Goal: Task Accomplishment & Management: Manage account settings

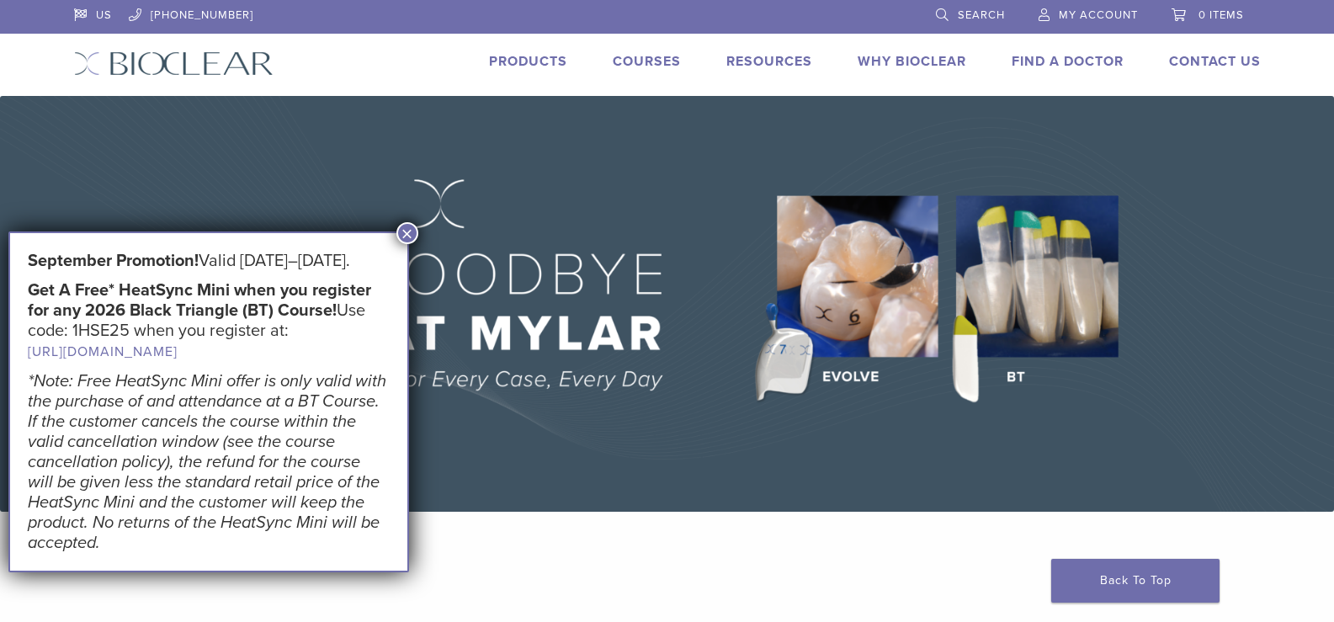
drag, startPoint x: 404, startPoint y: 237, endPoint x: 734, endPoint y: 145, distance: 342.7
click at [405, 237] on button "×" at bounding box center [407, 233] width 22 height 22
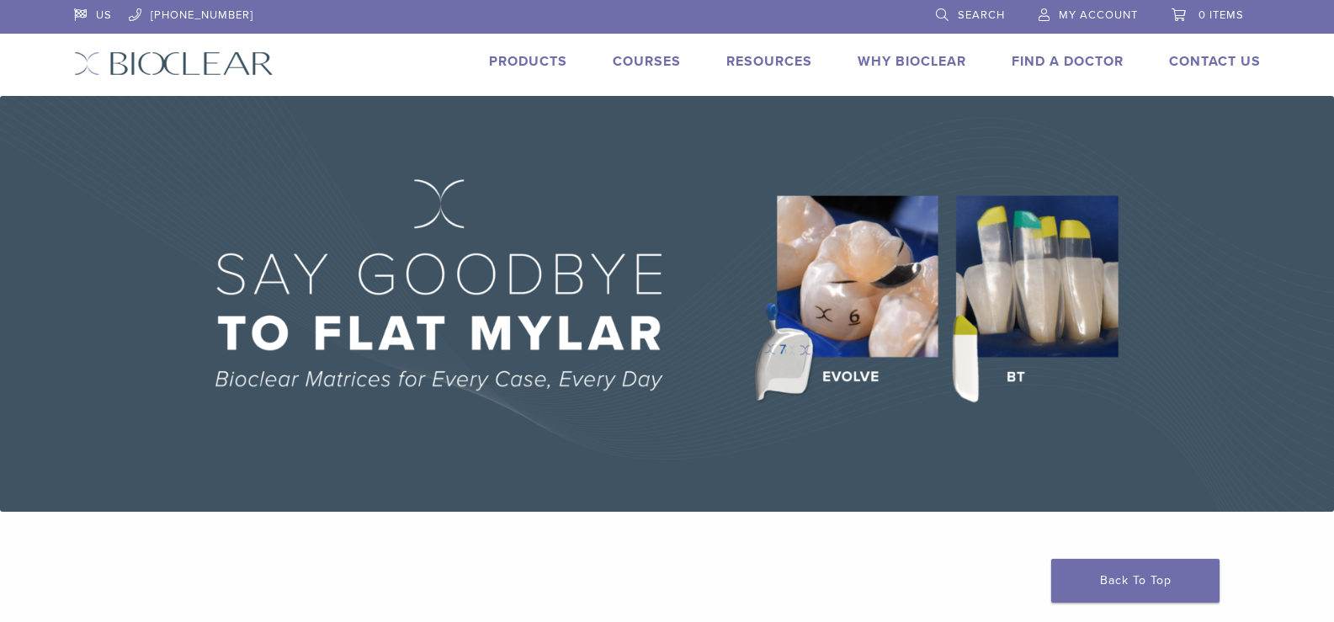
click at [1092, 8] on link "My Account" at bounding box center [1088, 12] width 99 height 25
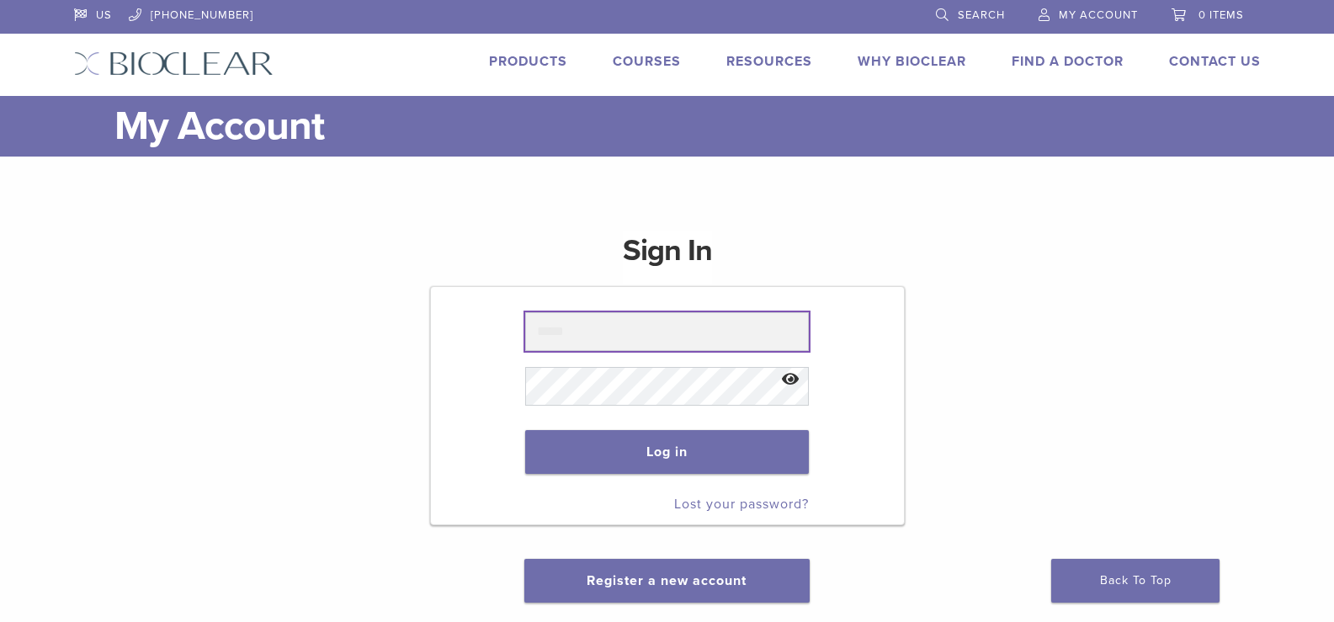
click at [595, 326] on input "text" at bounding box center [667, 331] width 284 height 39
type input "**********"
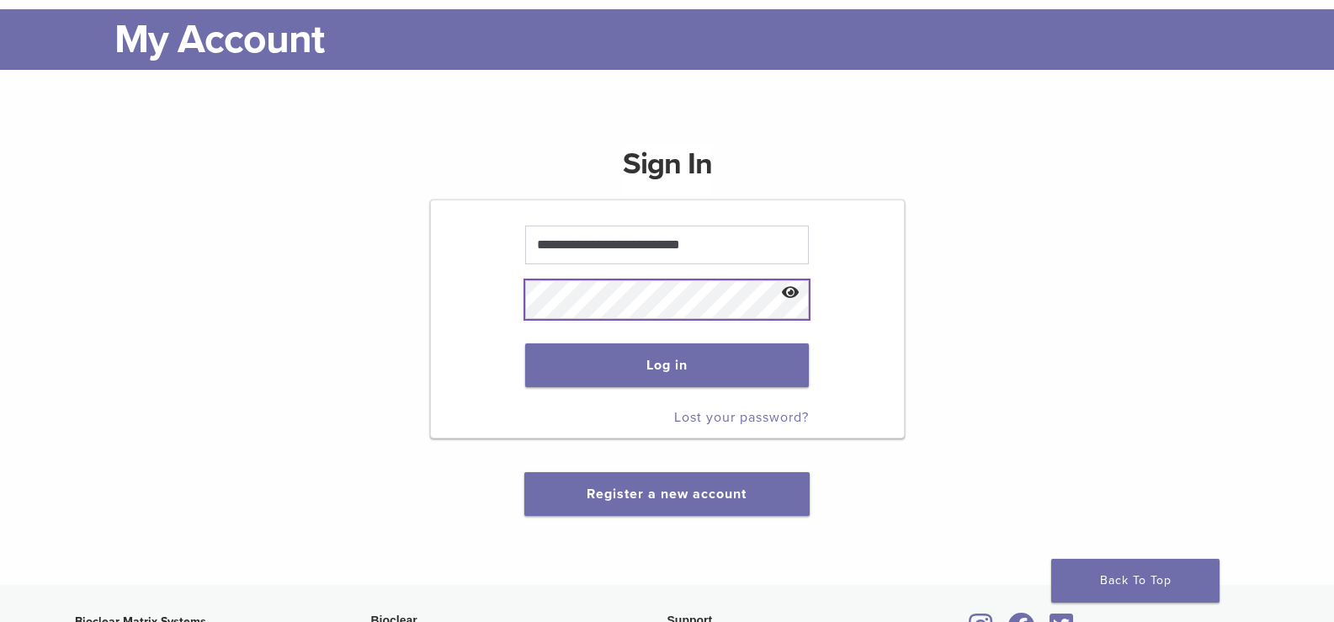
scroll to position [168, 0]
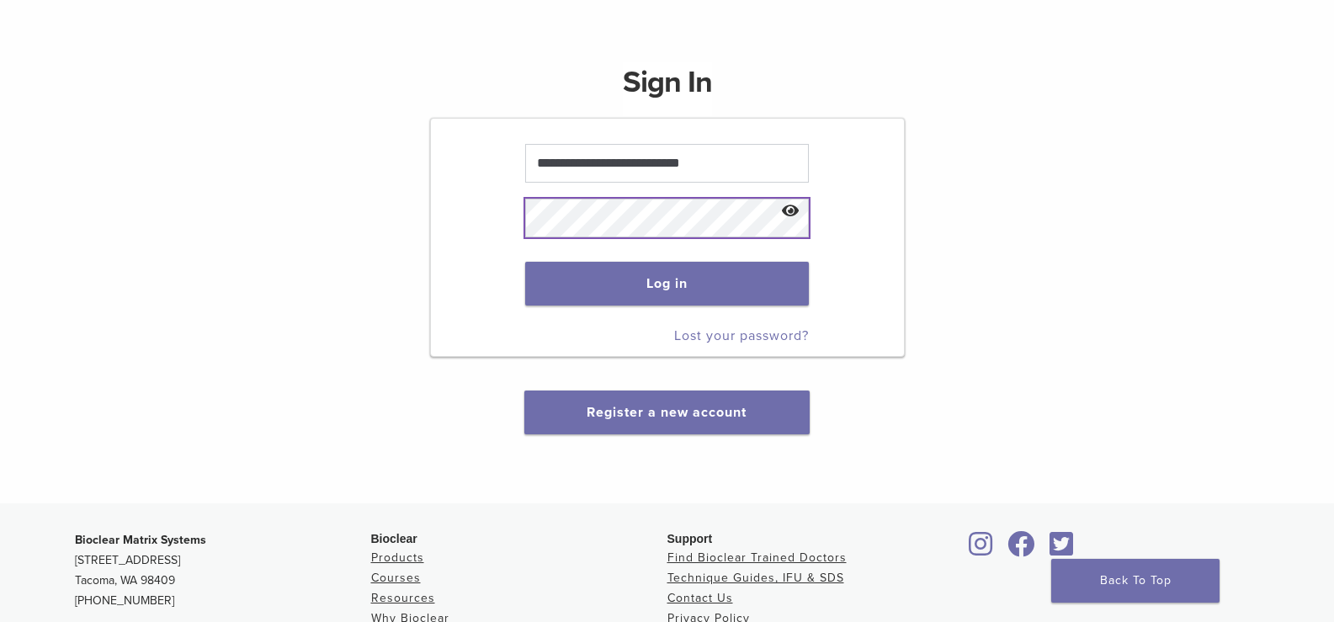
click at [525, 262] on button "Log in" at bounding box center [667, 284] width 284 height 44
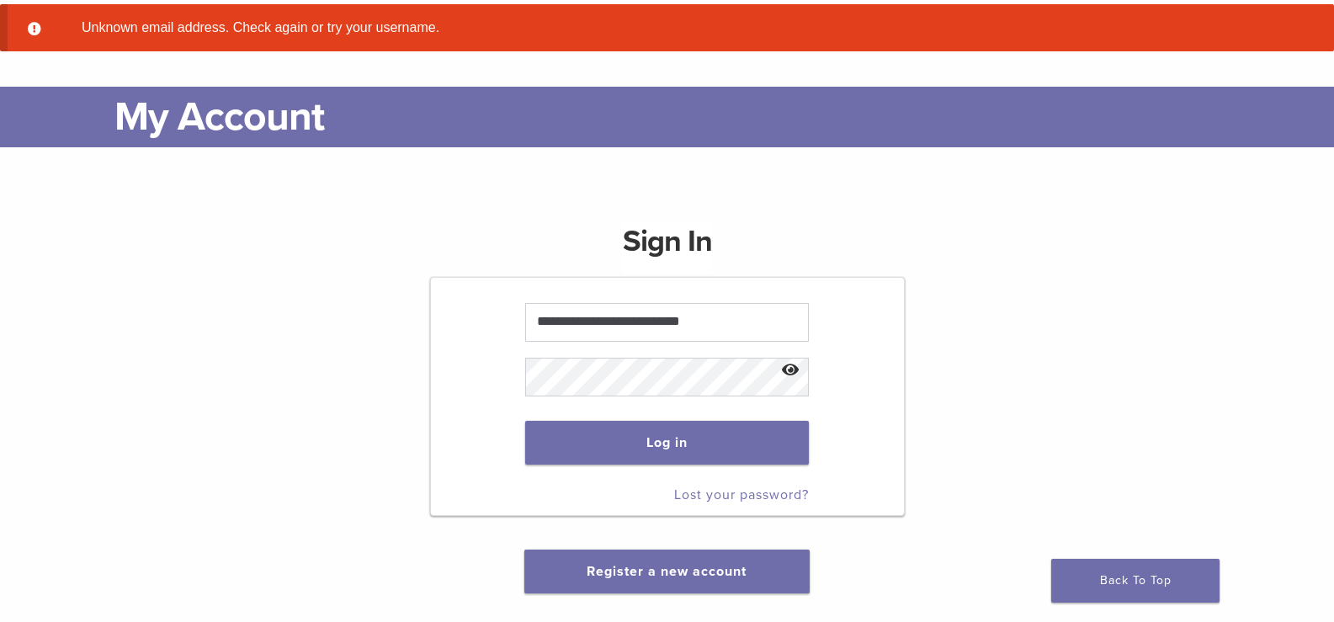
scroll to position [168, 0]
